Goal: Information Seeking & Learning: Learn about a topic

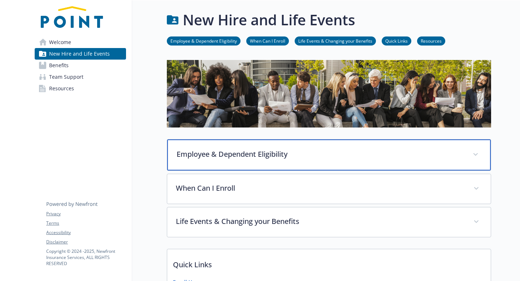
click at [200, 154] on p "Employee & Dependent Eligibility" at bounding box center [320, 154] width 287 height 11
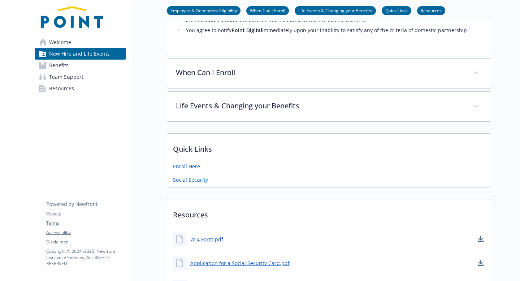
scroll to position [563, 0]
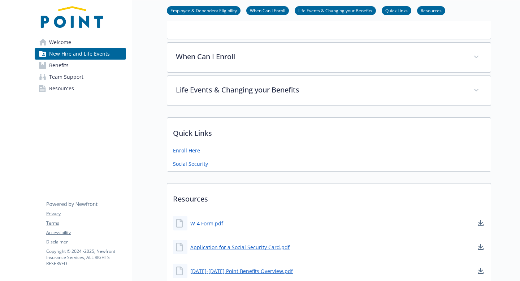
click at [59, 64] on span "Benefits" at bounding box center [58, 66] width 19 height 12
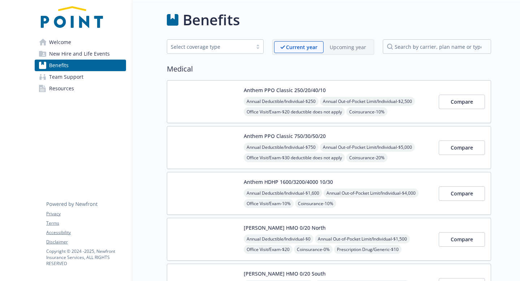
scroll to position [14, 0]
